Goal: Information Seeking & Learning: Learn about a topic

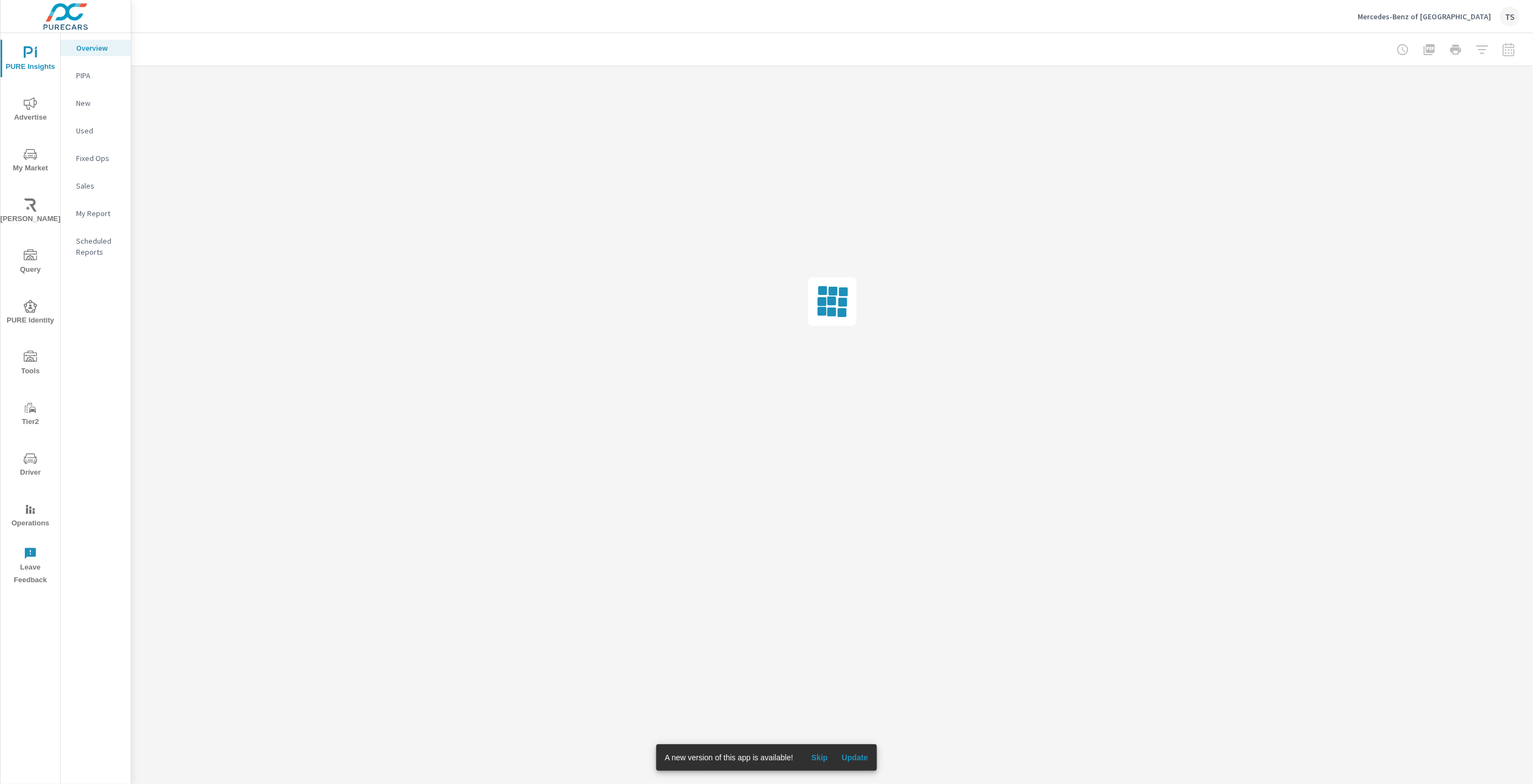
click at [25, 216] on span "[PERSON_NAME]" at bounding box center [30, 212] width 53 height 27
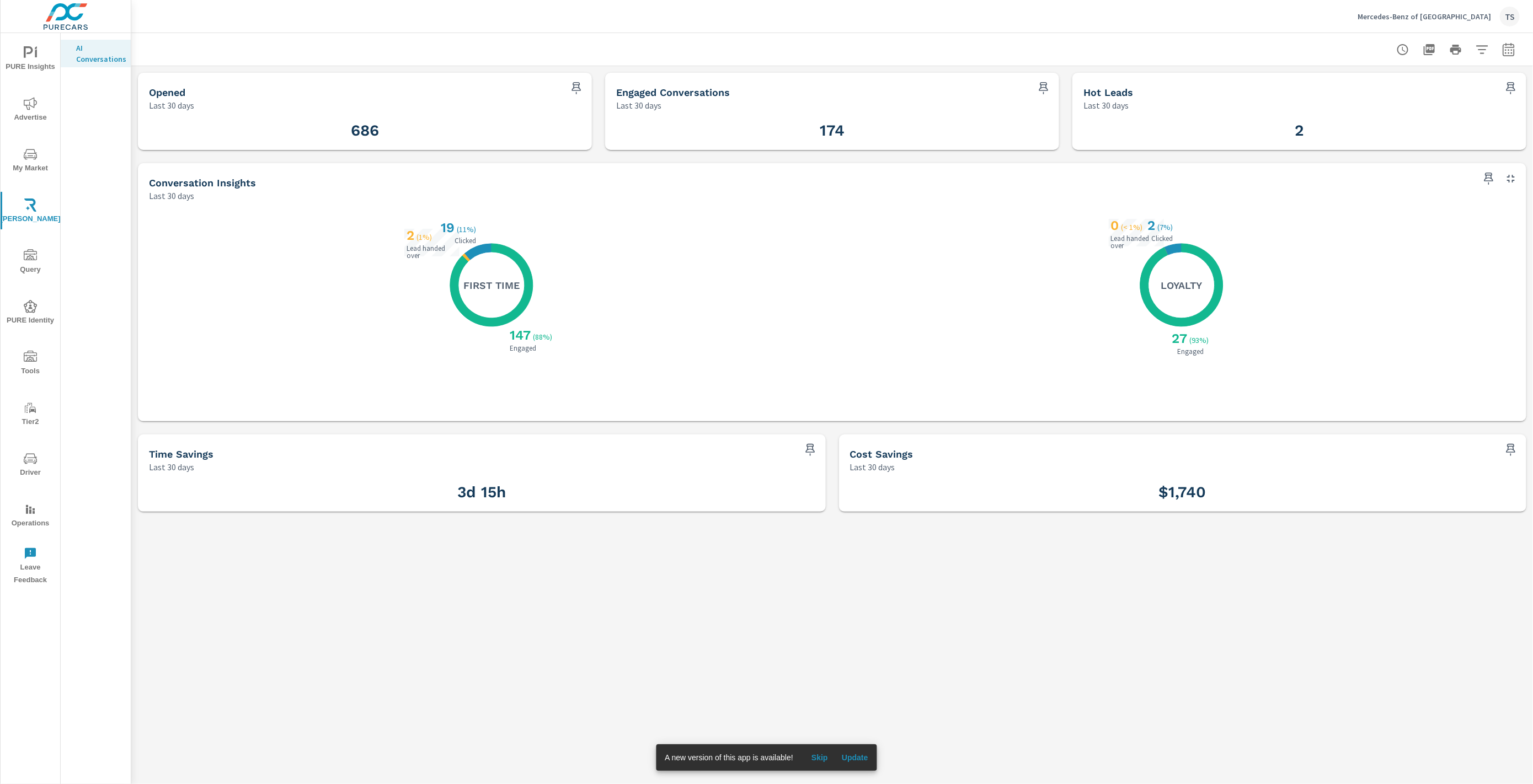
drag, startPoint x: 314, startPoint y: 118, endPoint x: 378, endPoint y: 126, distance: 64.5
click at [379, 125] on div "686" at bounding box center [365, 130] width 454 height 39
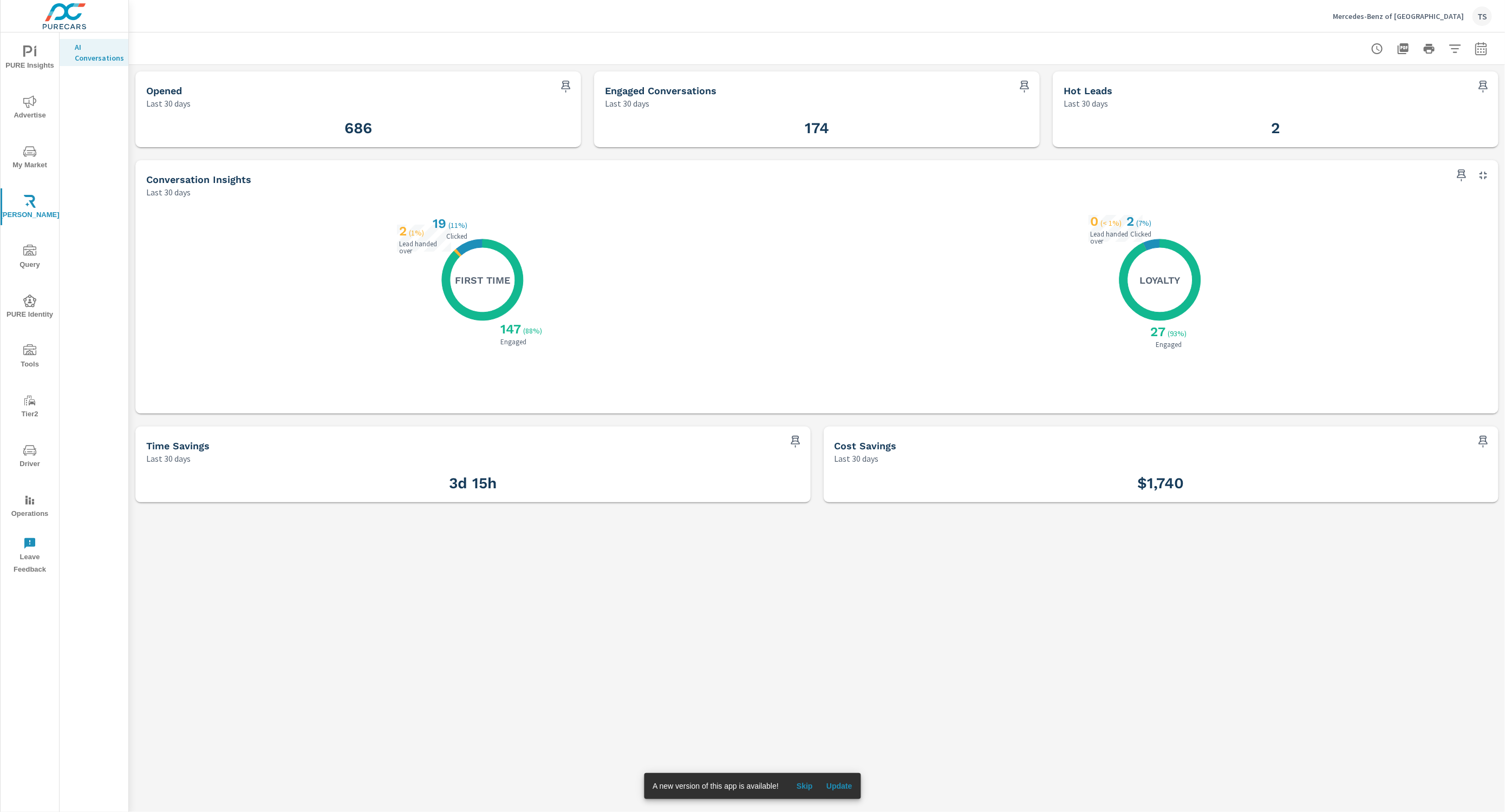
drag, startPoint x: 671, startPoint y: 361, endPoint x: 510, endPoint y: 181, distance: 241.5
click at [671, 361] on div "X X X 147 ( 88% ) Engaged 2 ( 1% ) Lead handed over 19 ( 11% ) Clicked First Ti…" at bounding box center [478, 305] width 665 height 194
